Goal: Find specific page/section: Find specific page/section

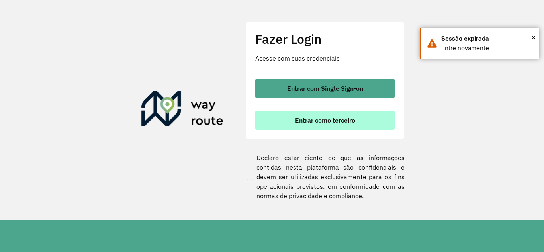
click at [305, 116] on button "Entrar como terceiro" at bounding box center [325, 120] width 140 height 19
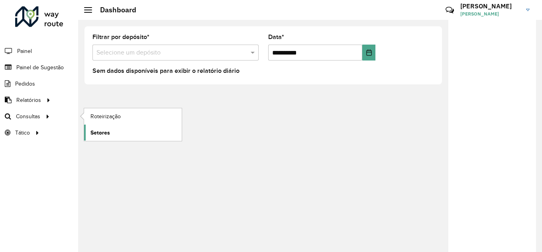
click at [106, 130] on span "Setores" at bounding box center [100, 133] width 20 height 8
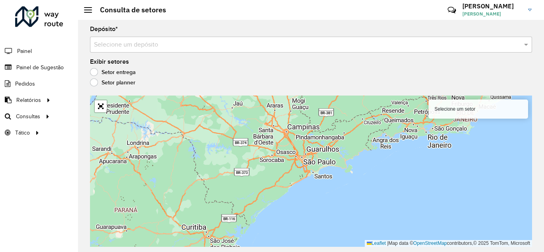
click at [94, 79] on label "Setor planner" at bounding box center [112, 83] width 45 height 8
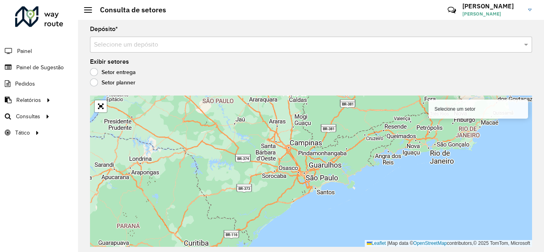
click at [97, 70] on label "Setor entrega" at bounding box center [113, 72] width 46 height 8
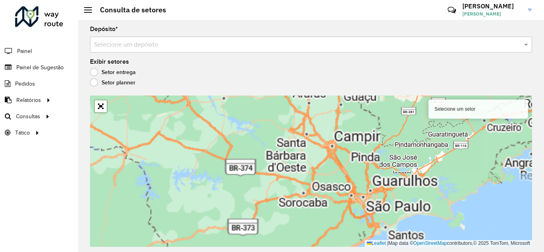
click at [214, 28] on div "Depósito * Selecione um depósito" at bounding box center [311, 39] width 442 height 26
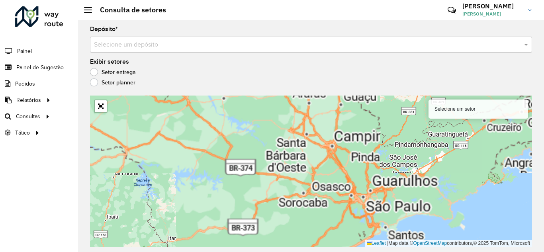
click at [210, 40] on input "text" at bounding box center [303, 45] width 419 height 10
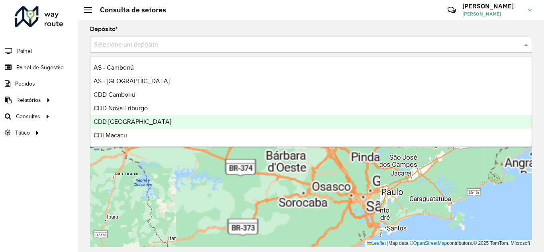
click at [132, 125] on span "CDD Rondonópolis" at bounding box center [133, 121] width 78 height 7
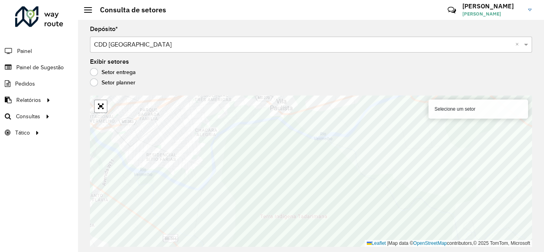
click at [315, 252] on html "Aguarde... Pop-up bloqueado! Seu navegador bloqueou automáticamente a abertura …" at bounding box center [272, 126] width 544 height 252
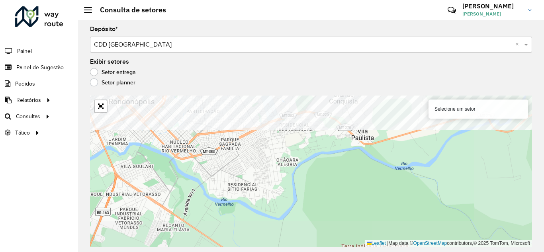
click at [359, 77] on formly-group "Depósito * Selecione um depósito × CDD Rondonópolis × Exibir setores Setor entr…" at bounding box center [311, 136] width 442 height 221
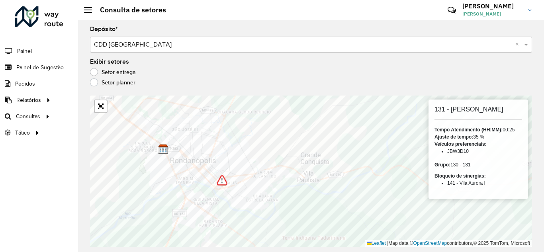
drag, startPoint x: 454, startPoint y: 136, endPoint x: 485, endPoint y: 137, distance: 31.1
click at [485, 137] on div "Ajuste de tempo: 35 %" at bounding box center [479, 137] width 88 height 7
drag, startPoint x: 469, startPoint y: 153, endPoint x: 451, endPoint y: 152, distance: 18.0
click at [451, 152] on li "JBW3D10" at bounding box center [485, 151] width 75 height 7
click at [485, 153] on li "JBW3D10" at bounding box center [485, 151] width 75 height 7
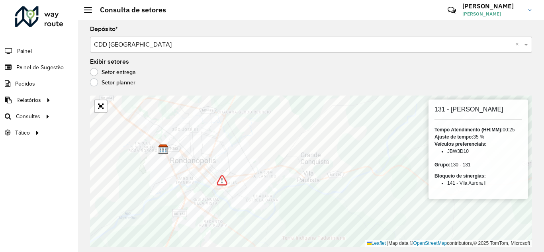
drag, startPoint x: 483, startPoint y: 149, endPoint x: 444, endPoint y: 129, distance: 44.7
click at [444, 129] on div "131 - Juscelino Farias Tempo Atendimento (HH:MM): 00:25 Ajuste de tempo: 35 % V…" at bounding box center [479, 150] width 100 height 100
click at [485, 133] on strong "Tempo Atendimento (HH:MM):" at bounding box center [469, 130] width 68 height 6
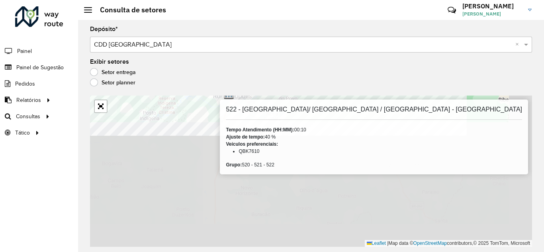
click at [226, 30] on formly-group "Depósito * Selecione um depósito × CDD Rondonópolis × Exibir setores Setor entr…" at bounding box center [311, 136] width 442 height 221
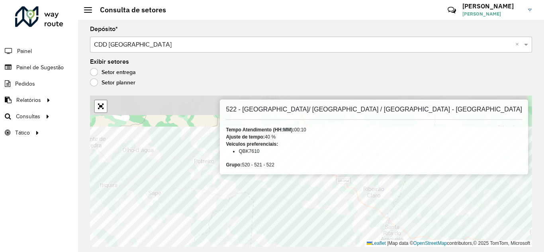
click at [277, 252] on html "Aguarde... Pop-up bloqueado! Seu navegador bloqueou automáticamente a abertura …" at bounding box center [272, 126] width 544 height 252
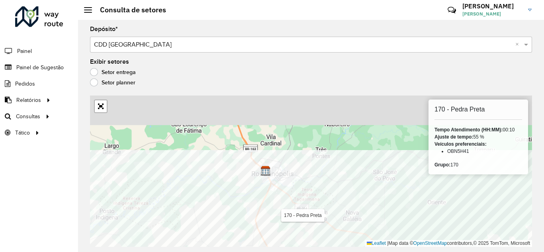
click at [339, 247] on div "Depósito * Selecione um depósito × CDD Rondonópolis × Exibir setores Setor entr…" at bounding box center [311, 136] width 466 height 232
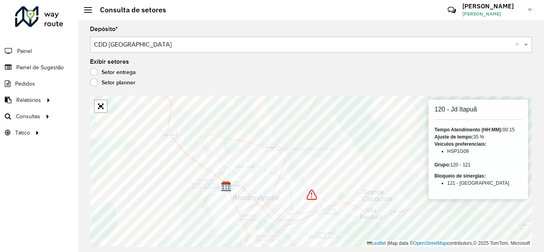
click at [312, 195] on img at bounding box center [312, 195] width 10 height 10
